Goal: Task Accomplishment & Management: Manage account settings

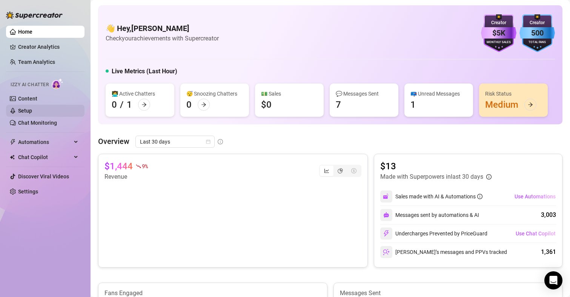
click at [25, 112] on link "Setup" at bounding box center [25, 111] width 14 height 6
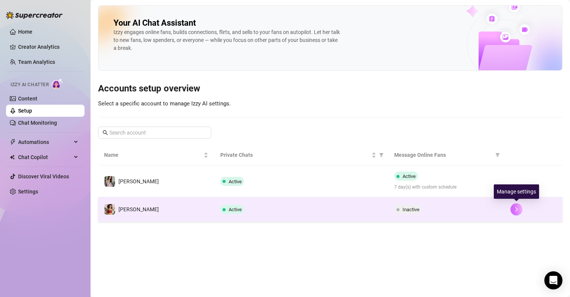
click at [519, 206] on icon "right" at bounding box center [516, 208] width 5 height 5
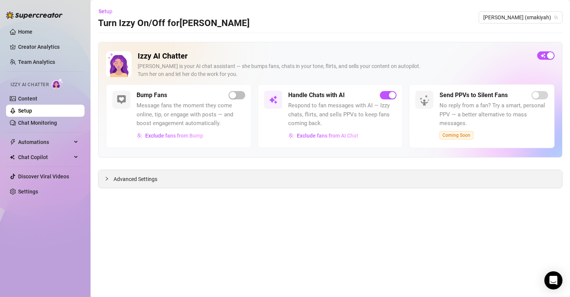
click at [139, 173] on div "Advanced Settings" at bounding box center [331, 179] width 464 height 18
click at [136, 177] on span "Advanced Settings" at bounding box center [136, 179] width 44 height 8
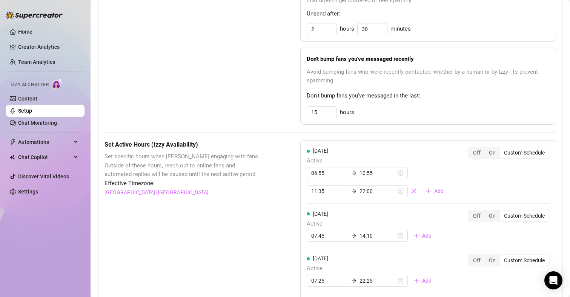
scroll to position [415, 0]
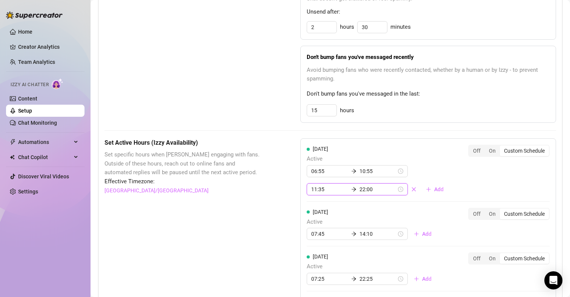
click at [362, 191] on input "22:00" at bounding box center [378, 189] width 37 height 8
click at [364, 246] on div "30" at bounding box center [362, 246] width 18 height 11
type input "22:30"
